Goal: Information Seeking & Learning: Learn about a topic

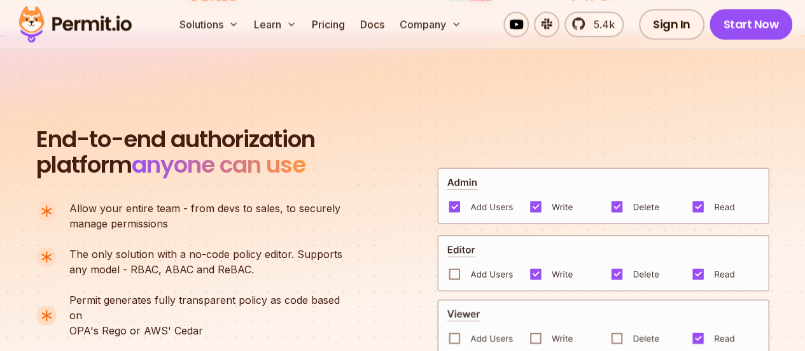
scroll to position [805, 0]
click at [459, 172] on div at bounding box center [603, 281] width 332 height 230
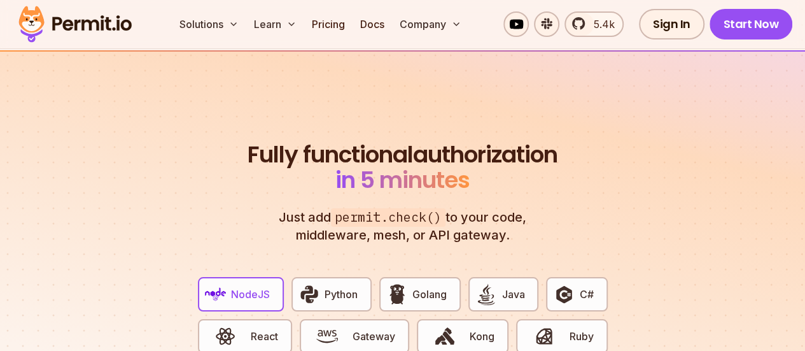
scroll to position [2288, 0]
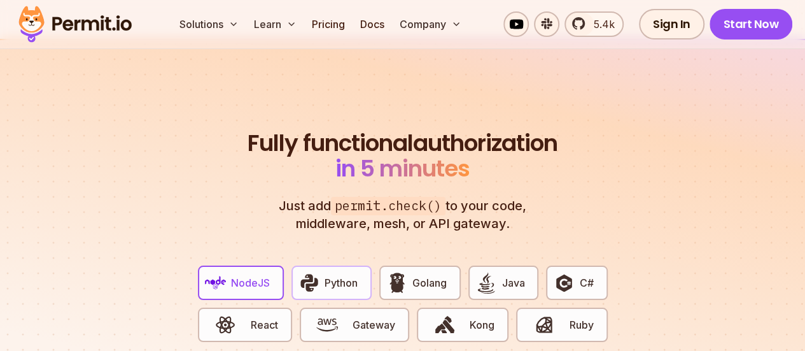
click at [353, 275] on span "Python" at bounding box center [341, 282] width 33 height 15
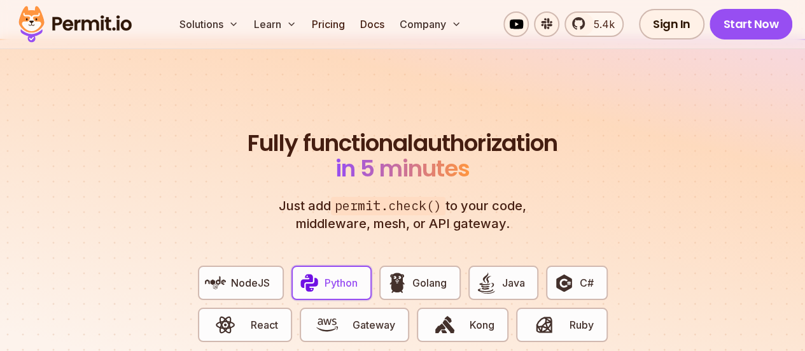
click at [353, 275] on span "Python" at bounding box center [341, 282] width 33 height 15
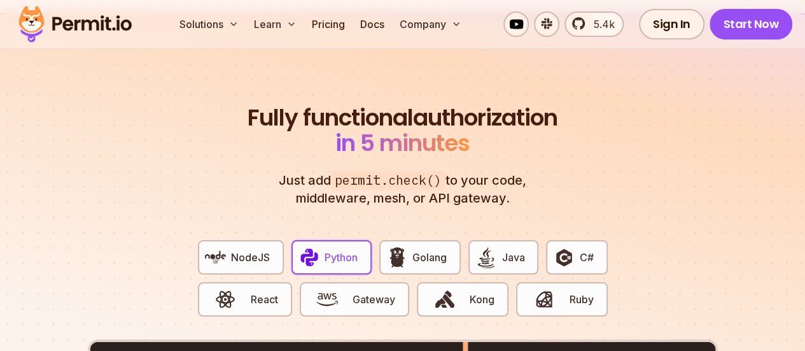
scroll to position [2321, 0]
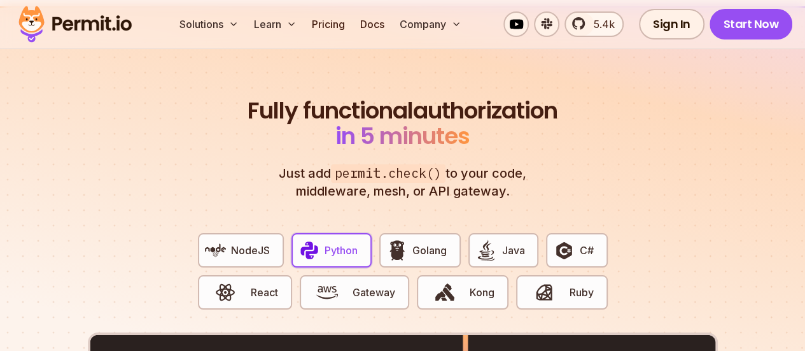
click at [353, 275] on button "Gateway" at bounding box center [354, 292] width 109 height 34
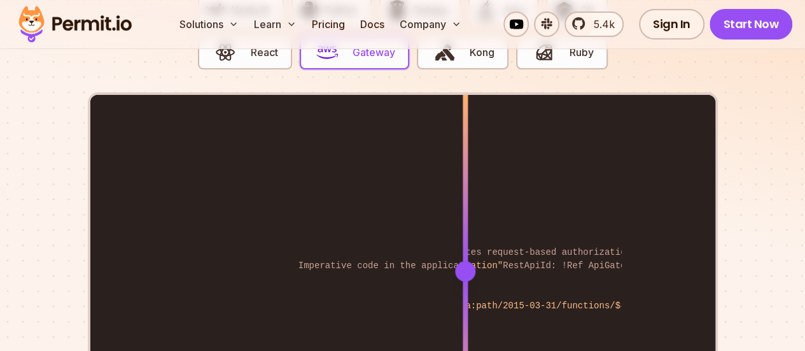
scroll to position [2565, 0]
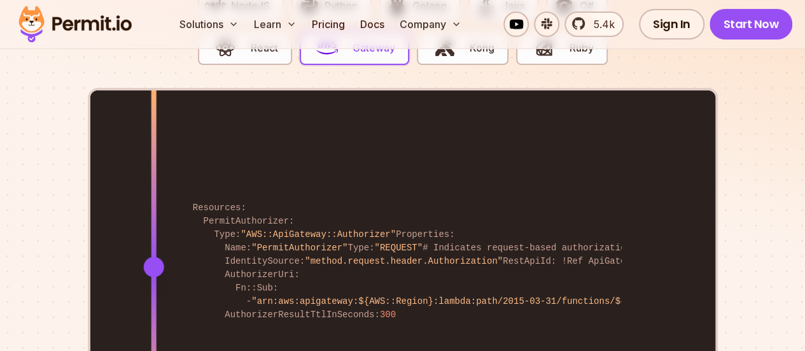
drag, startPoint x: 433, startPoint y: 213, endPoint x: 153, endPoint y: 227, distance: 279.8
click at [153, 227] on div "Resources: PermitAuthorizer: Type: "AWS::ApiGateway::Authorizer" Properties: Na…" at bounding box center [402, 265] width 625 height 351
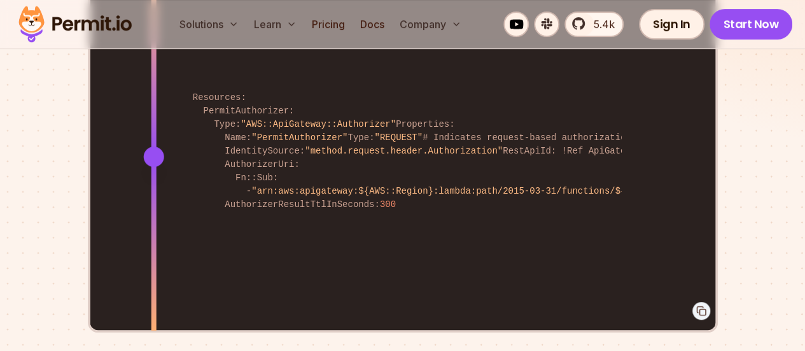
scroll to position [2676, 0]
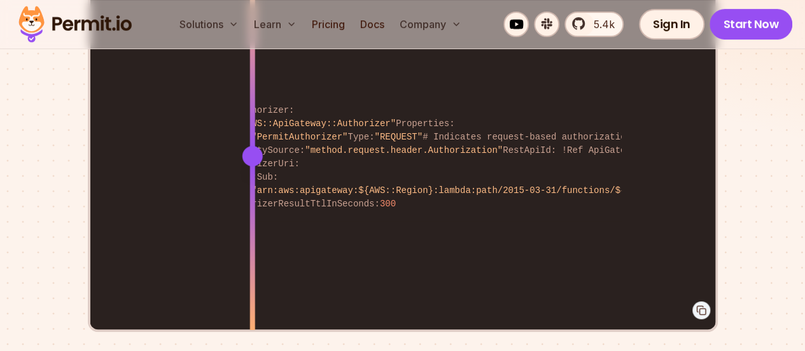
drag, startPoint x: 157, startPoint y: 97, endPoint x: 254, endPoint y: 124, distance: 101.0
click at [254, 124] on div at bounding box center [252, 155] width 5 height 351
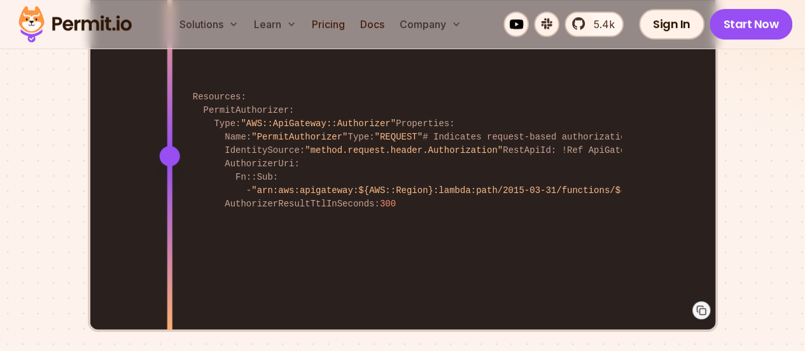
drag, startPoint x: 254, startPoint y: 124, endPoint x: 169, endPoint y: 120, distance: 84.7
click at [169, 156] on div at bounding box center [169, 244] width 5 height 176
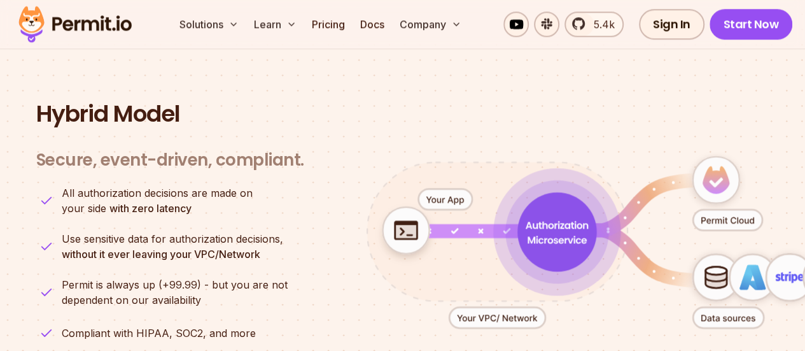
scroll to position [3083, 0]
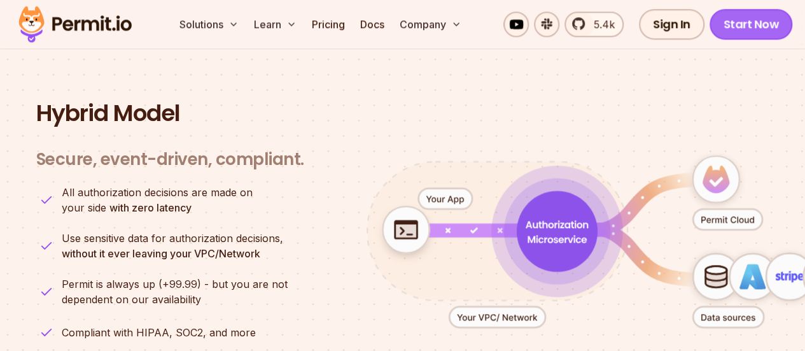
click at [760, 17] on link "Start Now" at bounding box center [751, 24] width 83 height 31
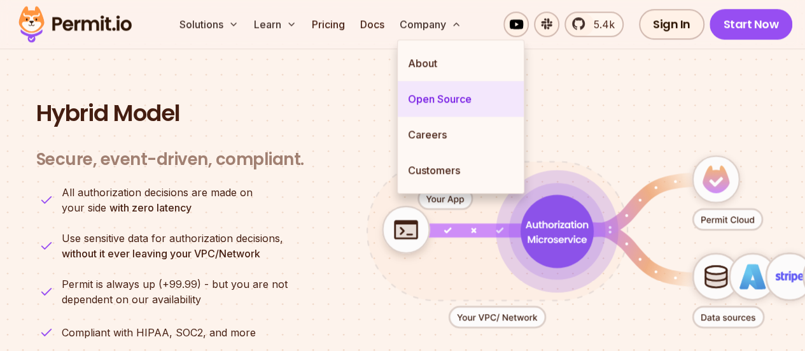
click at [420, 97] on link "Open Source" at bounding box center [461, 99] width 126 height 36
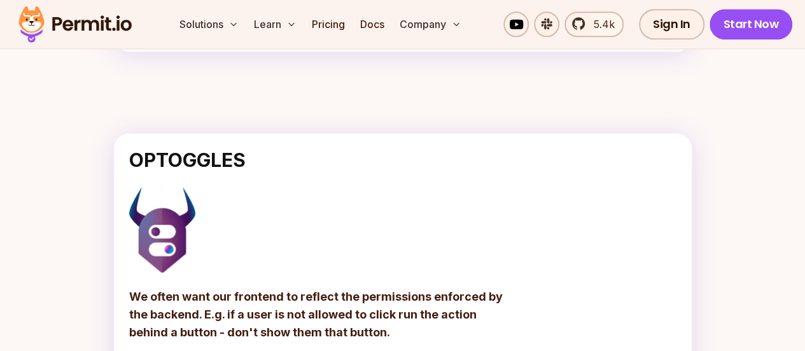
scroll to position [801, 0]
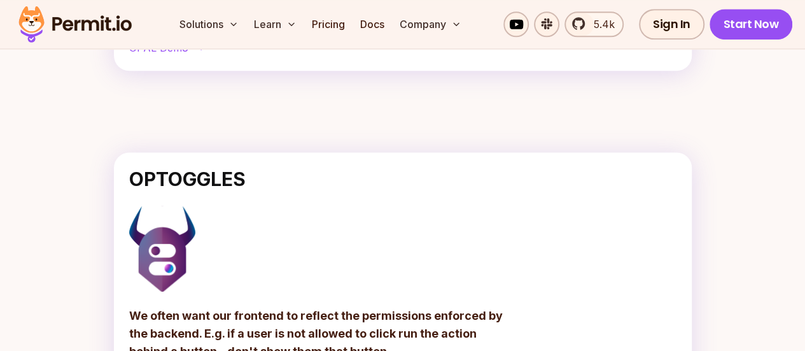
click at [161, 32] on span "Github" at bounding box center [145, 24] width 32 height 15
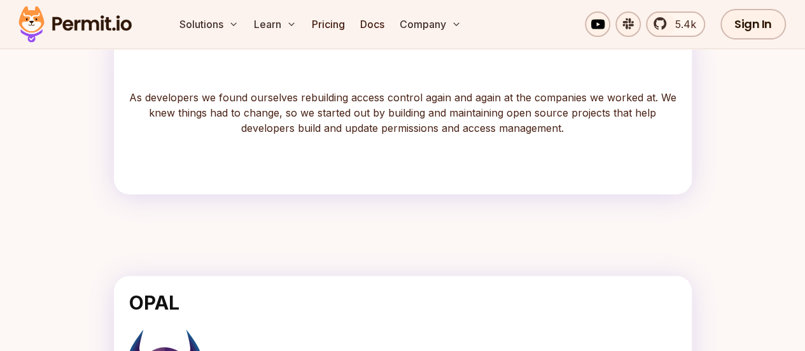
scroll to position [0, 0]
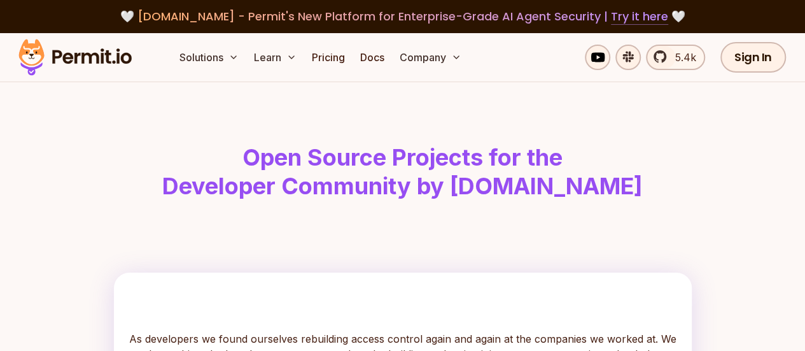
click at [623, 24] on link "Try it here" at bounding box center [639, 16] width 57 height 17
